Goal: Task Accomplishment & Management: Manage account settings

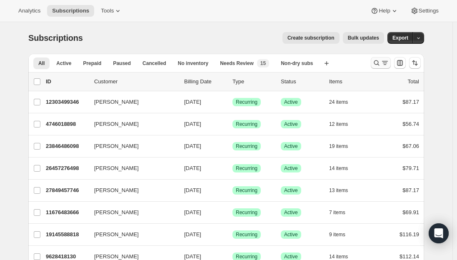
click at [389, 63] on icon "Search and filter results" at bounding box center [385, 63] width 8 height 8
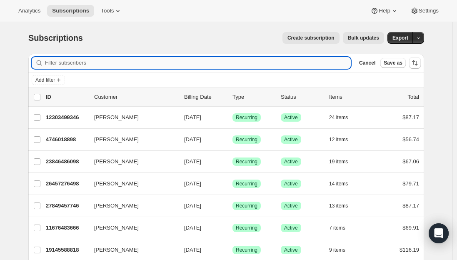
click at [169, 62] on input "Filter subscribers" at bounding box center [198, 63] width 306 height 12
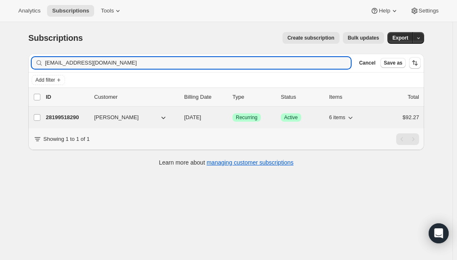
type input "[EMAIL_ADDRESS][DOMAIN_NAME]"
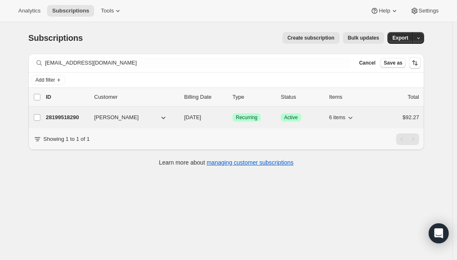
click at [61, 117] on p "28199518290" at bounding box center [67, 117] width 42 height 8
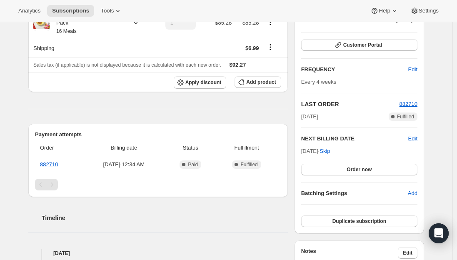
scroll to position [125, 0]
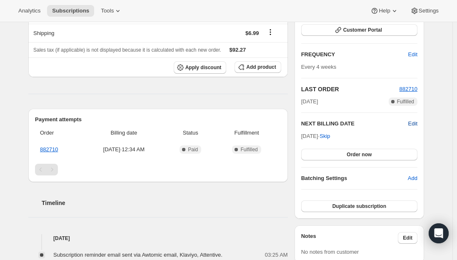
click at [417, 126] on span "Edit" at bounding box center [412, 124] width 9 height 8
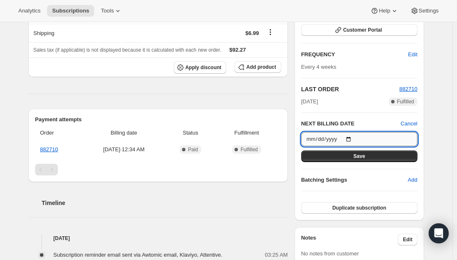
click at [352, 139] on input "[DATE]" at bounding box center [359, 139] width 116 height 14
type input "[DATE]"
click at [363, 155] on span "Save" at bounding box center [359, 156] width 12 height 7
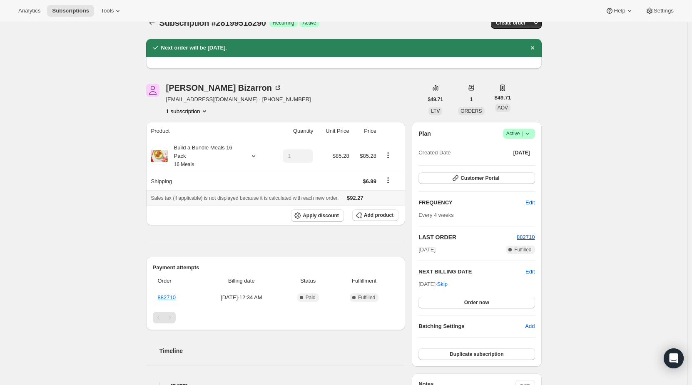
scroll to position [0, 0]
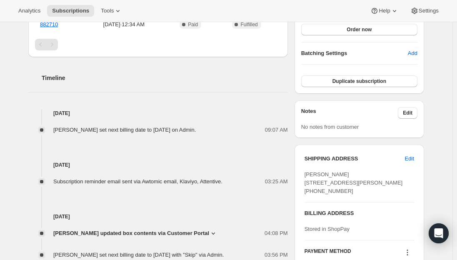
scroll to position [292, 0]
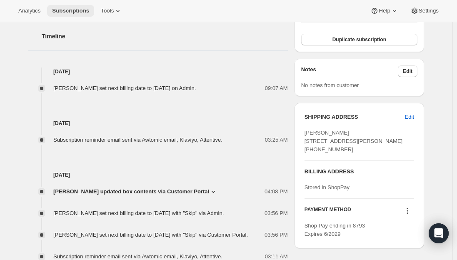
click at [71, 10] on span "Subscriptions" at bounding box center [70, 10] width 37 height 7
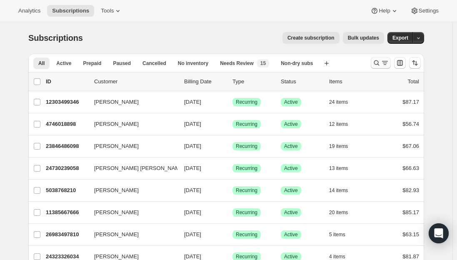
click at [379, 64] on icon "Search and filter results" at bounding box center [376, 63] width 8 height 8
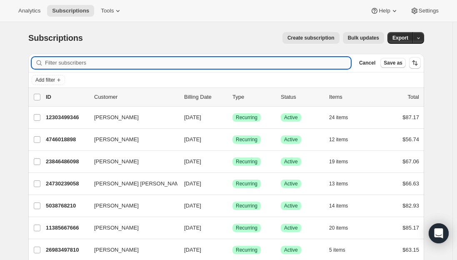
click at [185, 63] on input "Filter subscribers" at bounding box center [198, 63] width 306 height 12
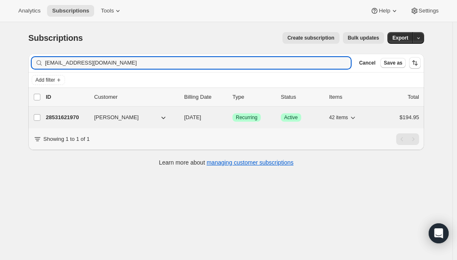
type input "staunch_22_spring@icloud.com"
click at [62, 119] on p "28531621970" at bounding box center [67, 117] width 42 height 8
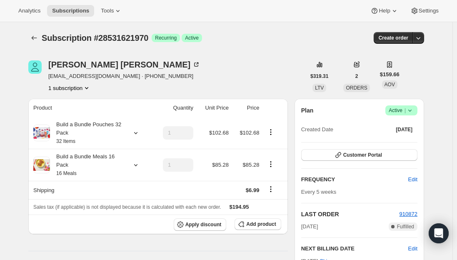
click at [403, 110] on span "Active |" at bounding box center [401, 110] width 25 height 8
click at [402, 143] on span "Cancel subscription" at bounding box center [403, 141] width 47 height 6
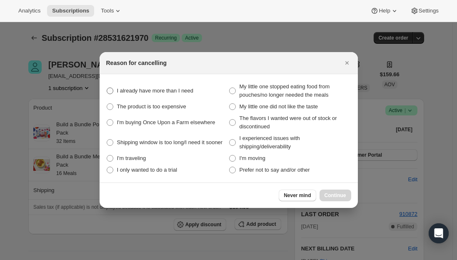
click at [110, 90] on span ":rep:" at bounding box center [110, 90] width 7 height 7
click at [107, 88] on need "I already have more than I need" at bounding box center [107, 87] width 0 height 0
radio need "true"
click at [337, 197] on span "Continue" at bounding box center [335, 195] width 22 height 7
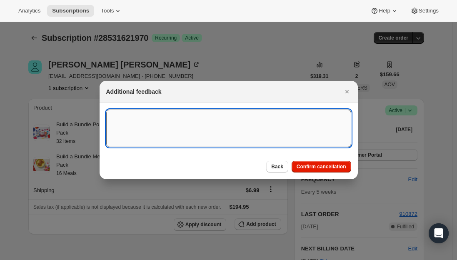
click at [200, 126] on textarea ":rep:" at bounding box center [228, 128] width 245 height 37
type textarea "Canceled per email req."
click at [310, 163] on button "Confirm cancellation" at bounding box center [322, 167] width 60 height 12
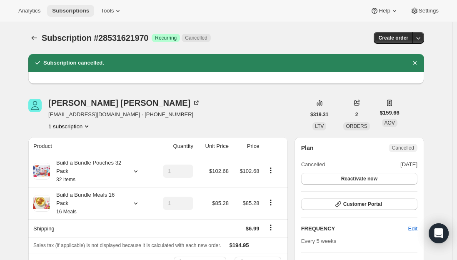
click at [65, 12] on span "Subscriptions" at bounding box center [70, 10] width 37 height 7
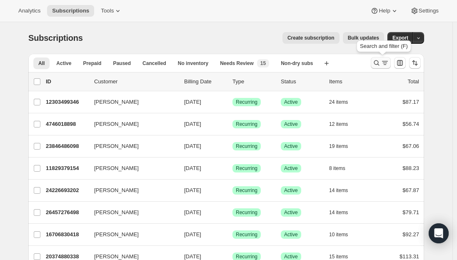
click at [377, 65] on icon "Search and filter results" at bounding box center [376, 62] width 5 height 5
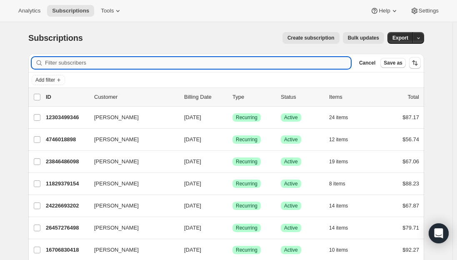
click at [203, 64] on input "Filter subscribers" at bounding box center [198, 63] width 306 height 12
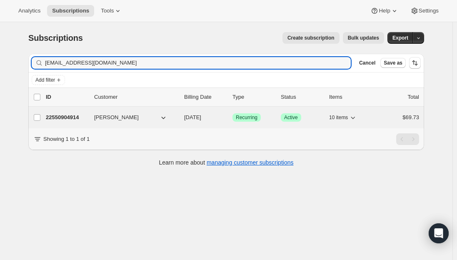
type input "ksamatulski@gmail.com"
click at [70, 115] on p "22550904914" at bounding box center [67, 117] width 42 height 8
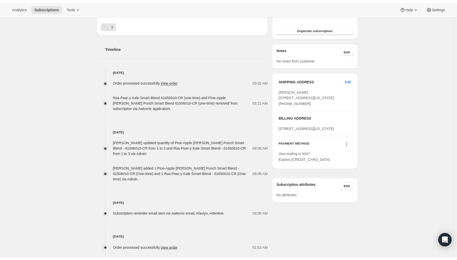
scroll to position [292, 0]
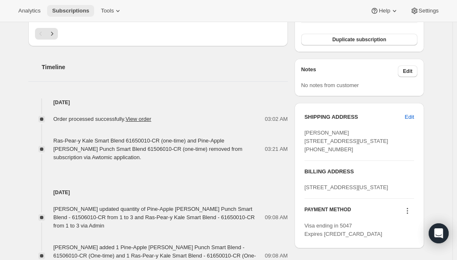
click at [71, 12] on span "Subscriptions" at bounding box center [70, 10] width 37 height 7
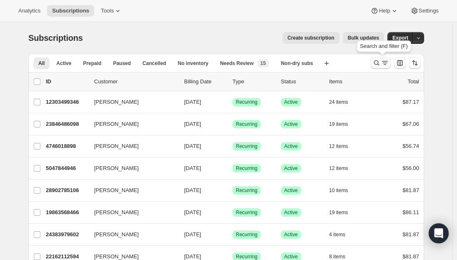
click at [380, 62] on icon "Search and filter results" at bounding box center [376, 63] width 8 height 8
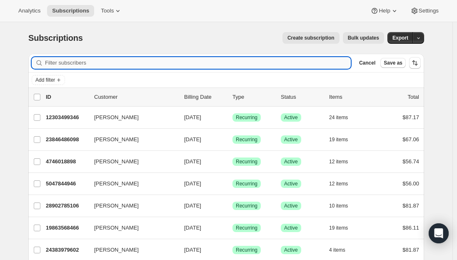
click at [130, 63] on input "Filter subscribers" at bounding box center [198, 63] width 306 height 12
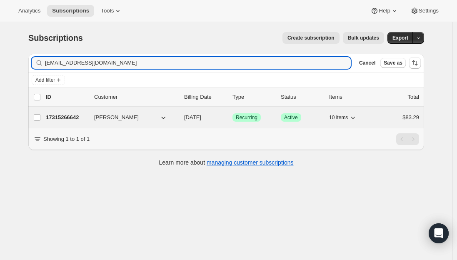
type input "cldose@yahoo.com"
click at [67, 116] on p "17315266642" at bounding box center [67, 117] width 42 height 8
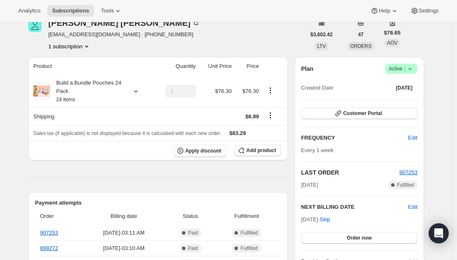
scroll to position [83, 0]
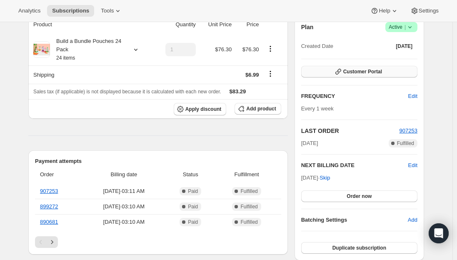
click at [369, 72] on span "Customer Portal" at bounding box center [362, 71] width 39 height 7
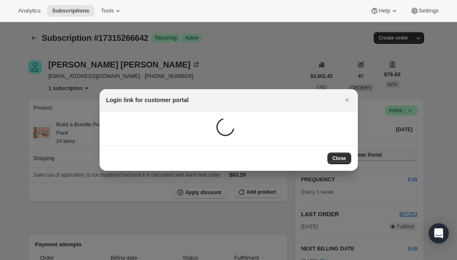
scroll to position [0, 0]
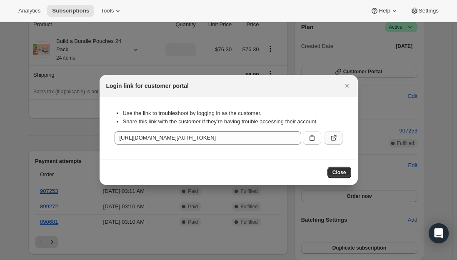
click at [334, 138] on icon ":r1ed:" at bounding box center [333, 138] width 8 height 8
click at [347, 86] on icon "Close" at bounding box center [347, 86] width 8 height 8
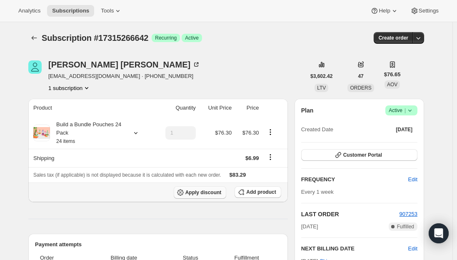
click at [190, 195] on span "Apply discount" at bounding box center [203, 192] width 36 height 7
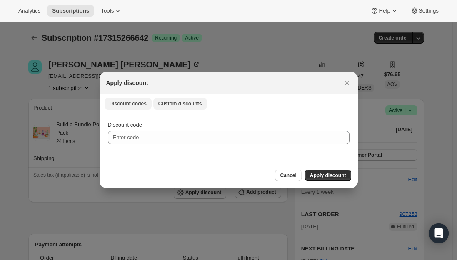
click at [160, 103] on span "Custom discounts" at bounding box center [180, 103] width 44 height 7
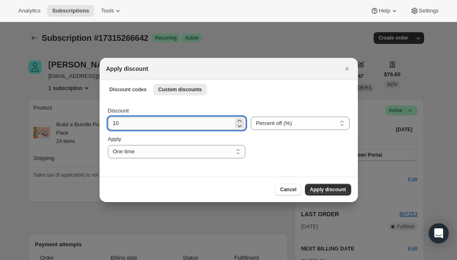
click at [140, 124] on input "10" at bounding box center [171, 123] width 126 height 13
type input "1"
type input "25"
click at [135, 187] on div "Cancel Apply discount" at bounding box center [228, 190] width 245 height 12
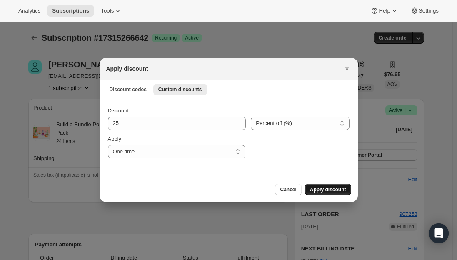
click at [325, 188] on span "Apply discount" at bounding box center [328, 189] width 36 height 7
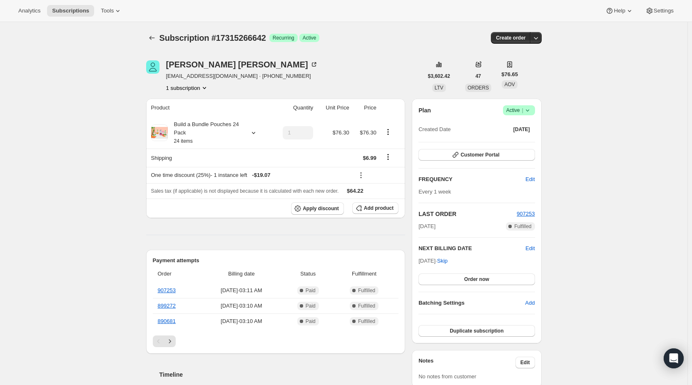
click at [559, 314] on div "Subscription #17315266642. This page is ready Subscription #17315266642 Success…" at bounding box center [344, 366] width 688 height 688
